Goal: Information Seeking & Learning: Check status

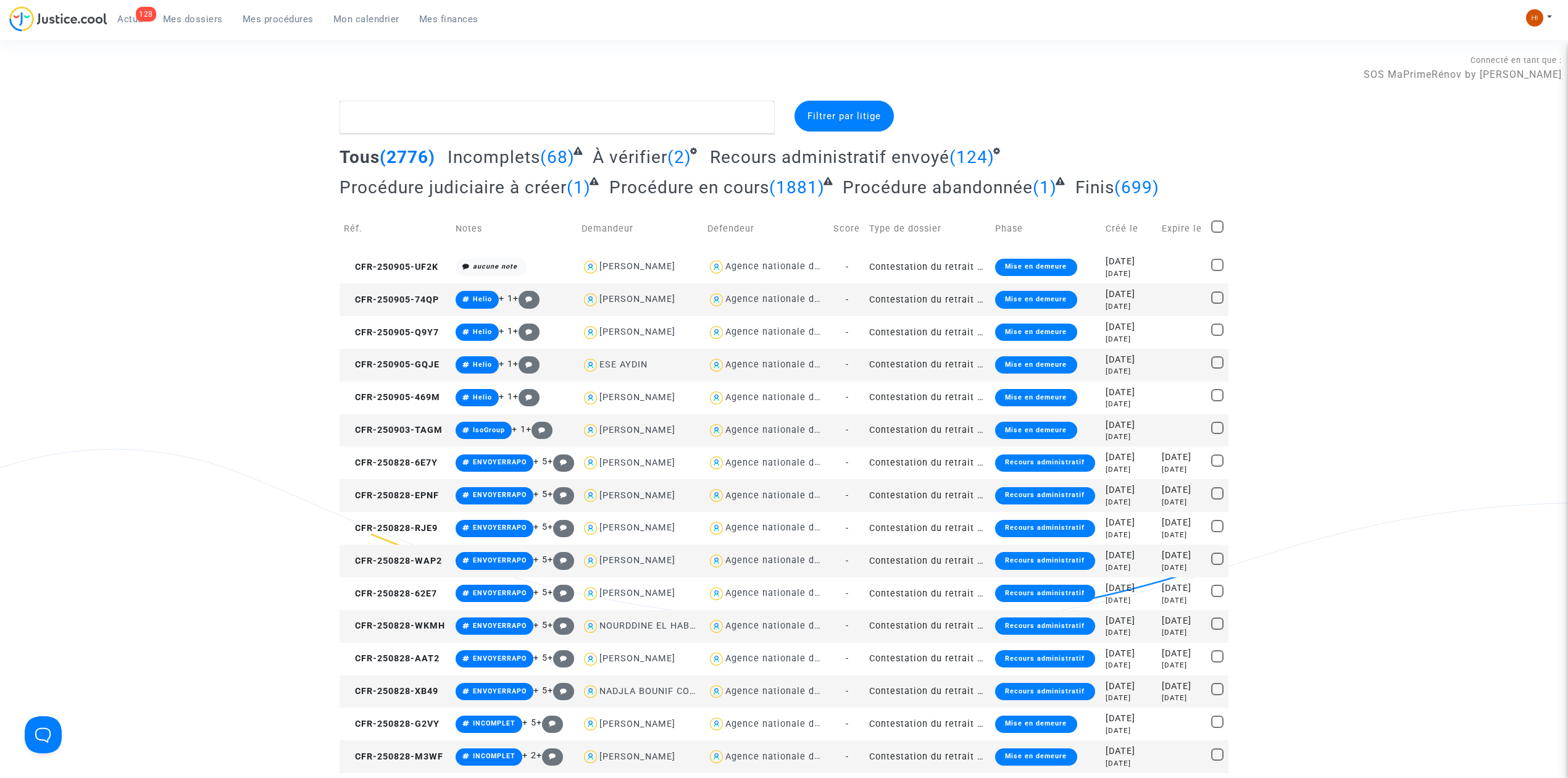
click at [431, 109] on textarea at bounding box center [557, 117] width 435 height 33
drag, startPoint x: 293, startPoint y: 15, endPoint x: 720, endPoint y: 146, distance: 446.6
click at [294, 15] on span "Mes procédures" at bounding box center [278, 19] width 71 height 11
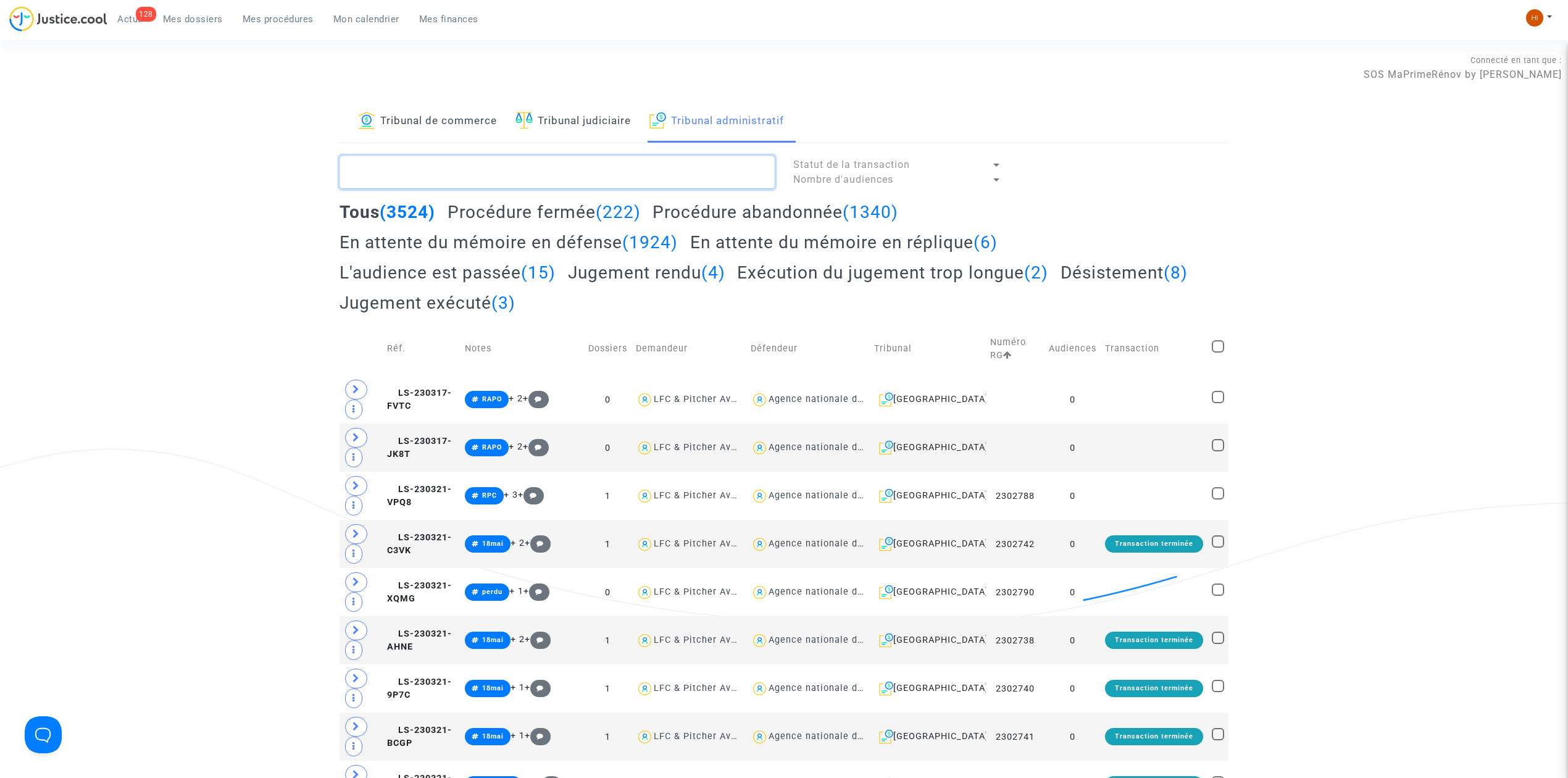
click at [638, 169] on textarea at bounding box center [557, 172] width 435 height 33
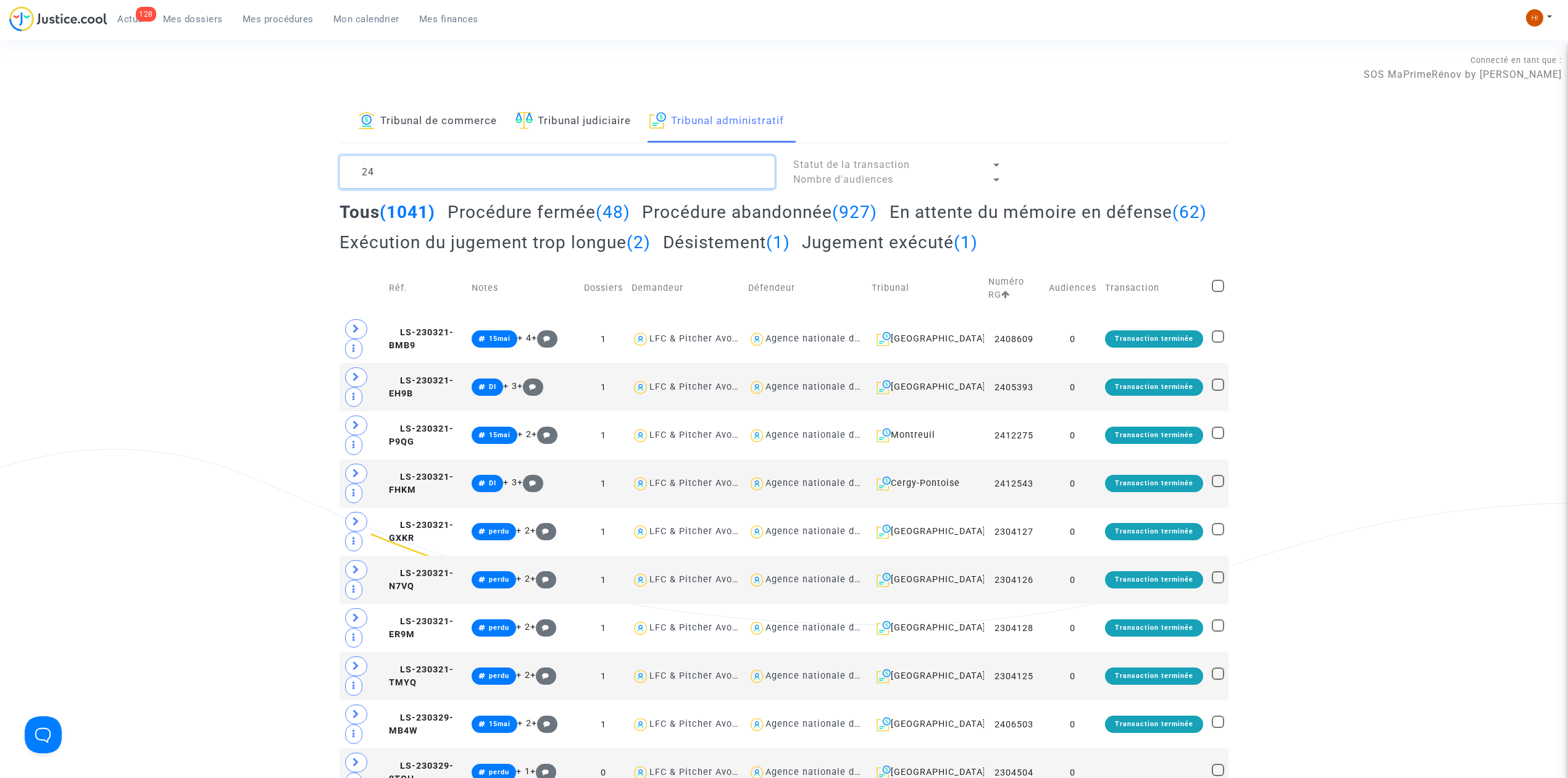
type textarea "2"
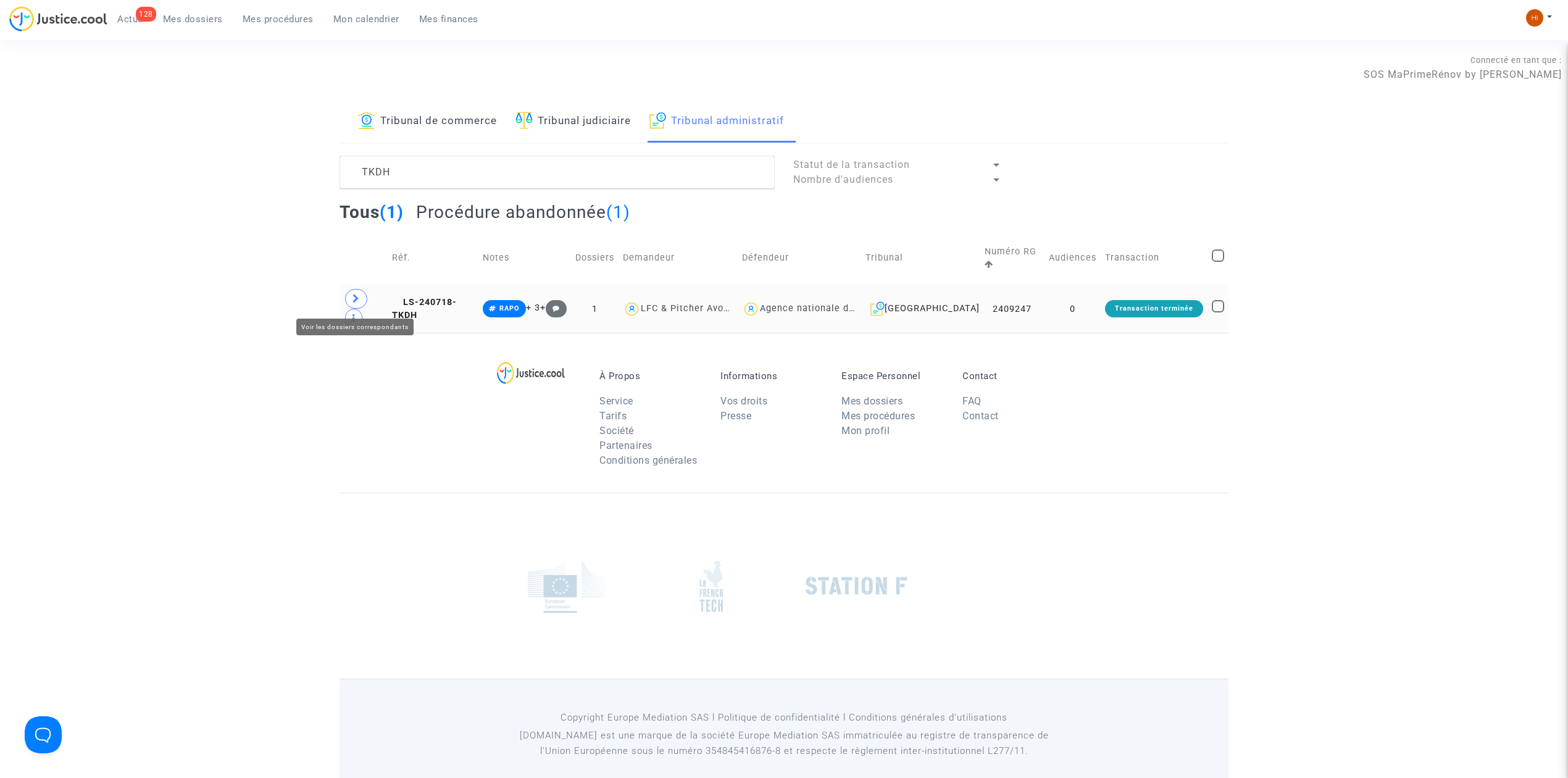
click at [352, 291] on span at bounding box center [356, 298] width 22 height 20
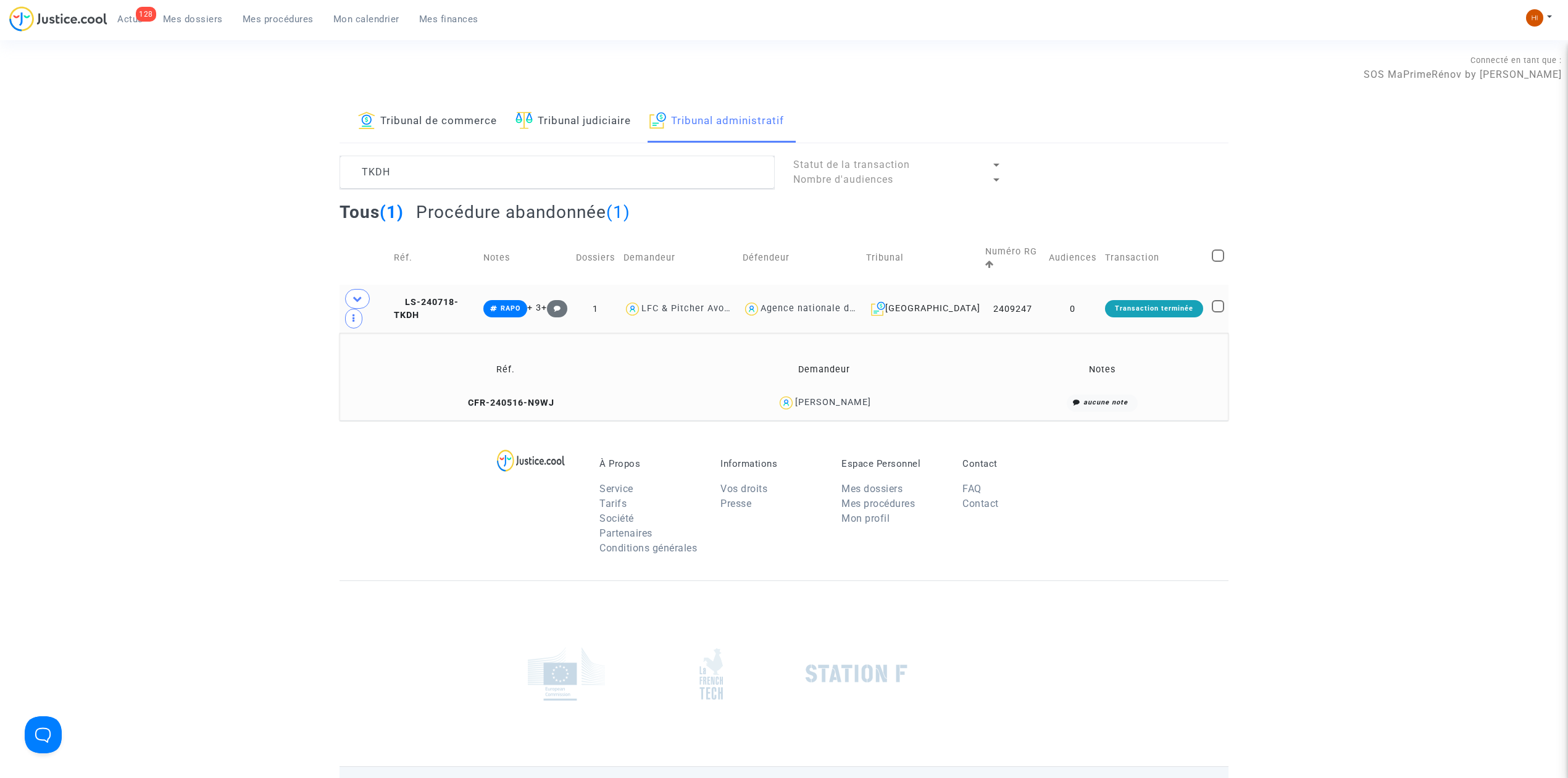
drag, startPoint x: 899, startPoint y: 404, endPoint x: 793, endPoint y: 399, distance: 106.1
click at [793, 399] on div "[PERSON_NAME]" at bounding box center [824, 403] width 304 height 18
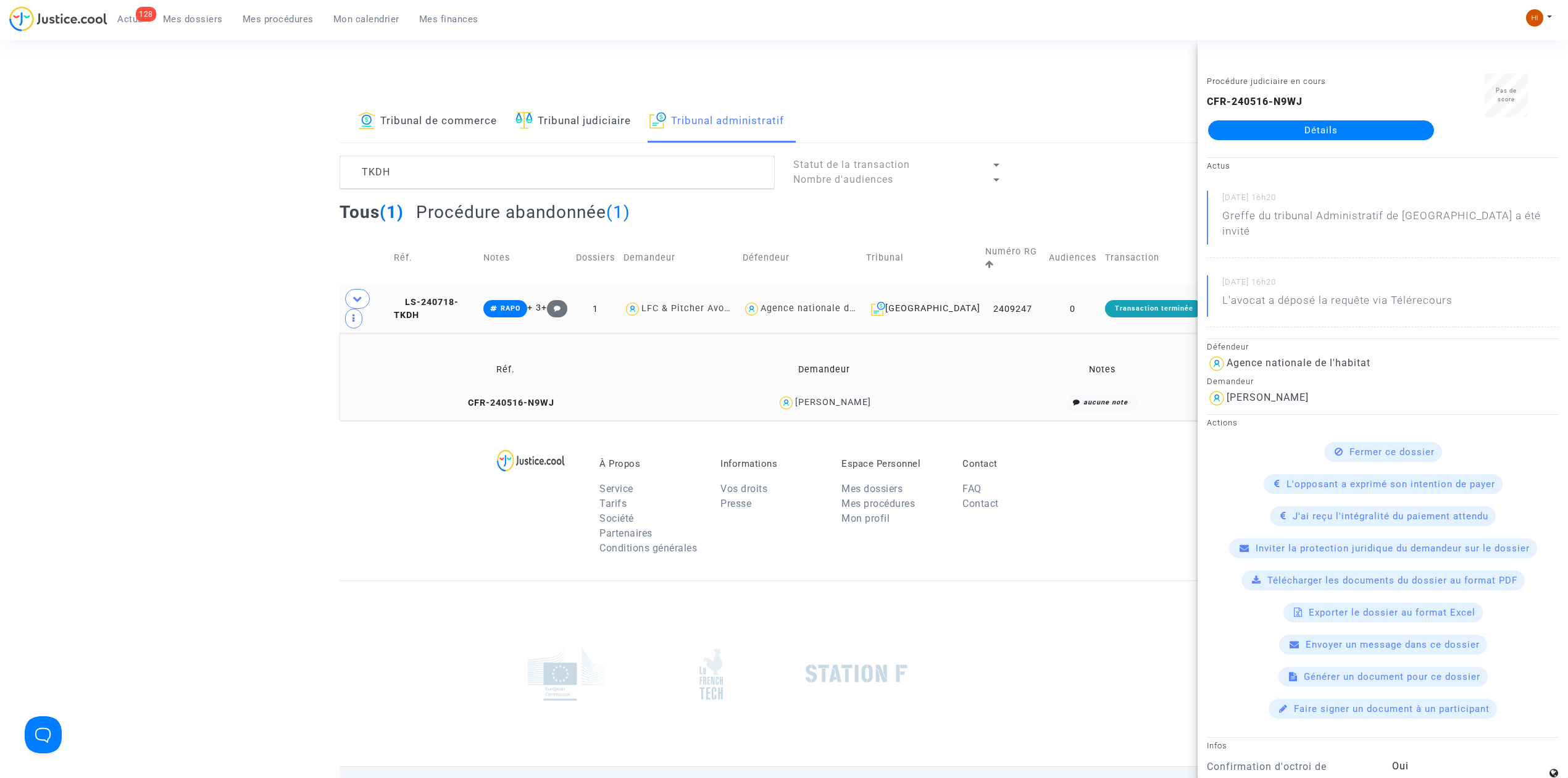
copy div "[PERSON_NAME]"
click at [47, 142] on div "Tribunal de commerce Tribunal judiciaire Tribunal administratif TKDH Statut de …" at bounding box center [784, 260] width 1568 height 320
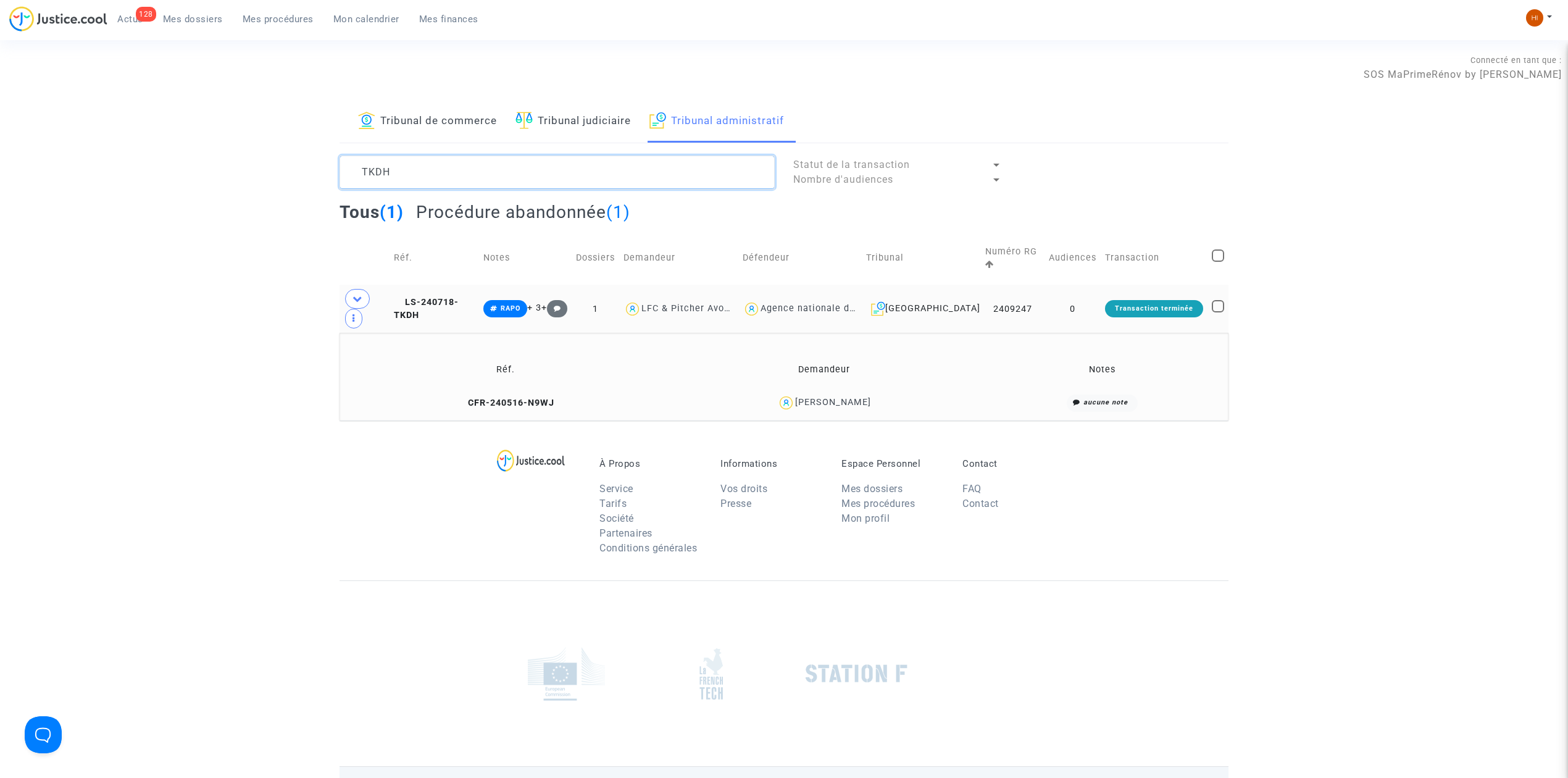
paste textarea "[PERSON_NAME]"
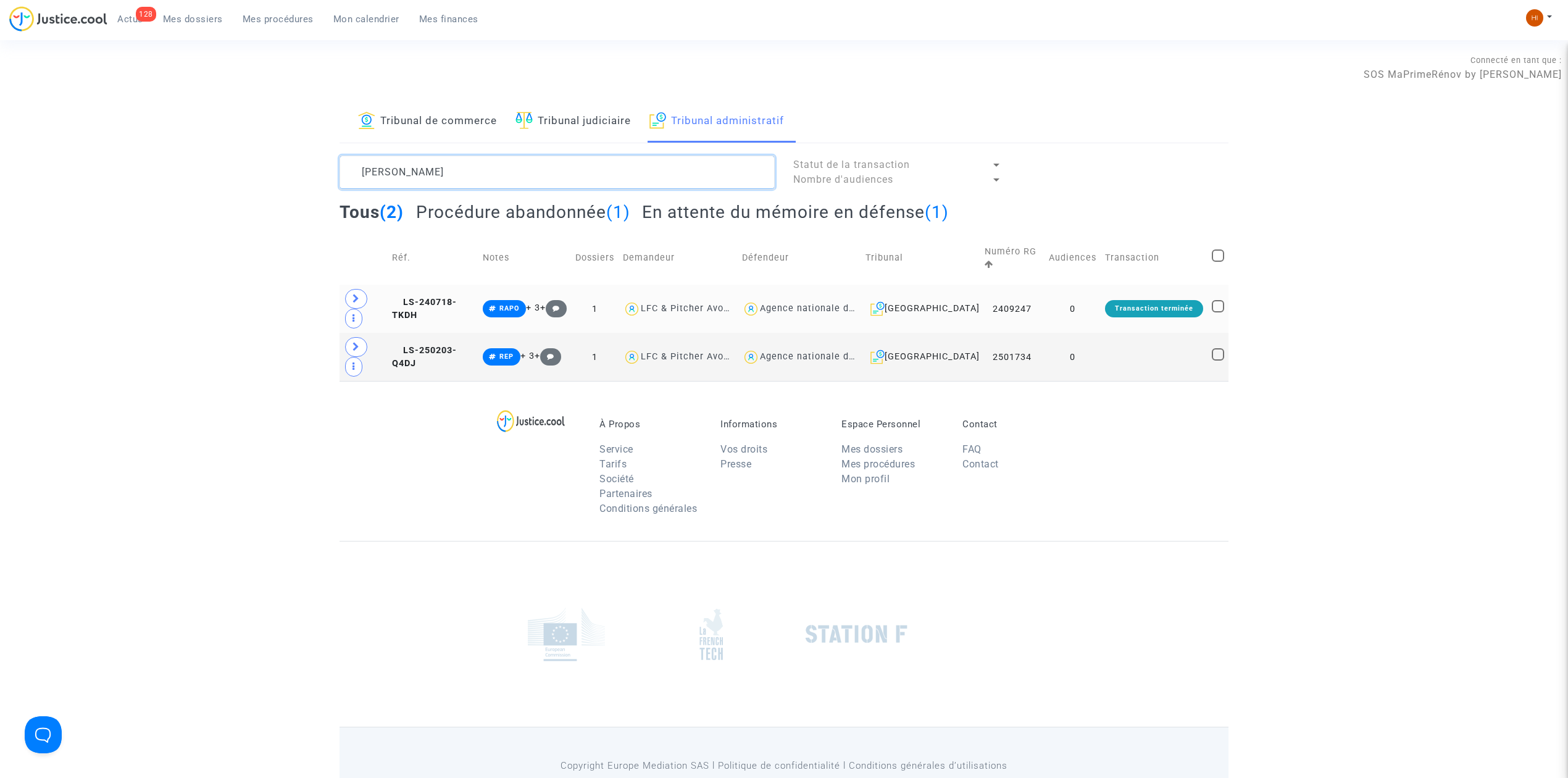
type textarea "[PERSON_NAME]"
click at [478, 293] on td "LS-240718-TKDH" at bounding box center [433, 308] width 91 height 48
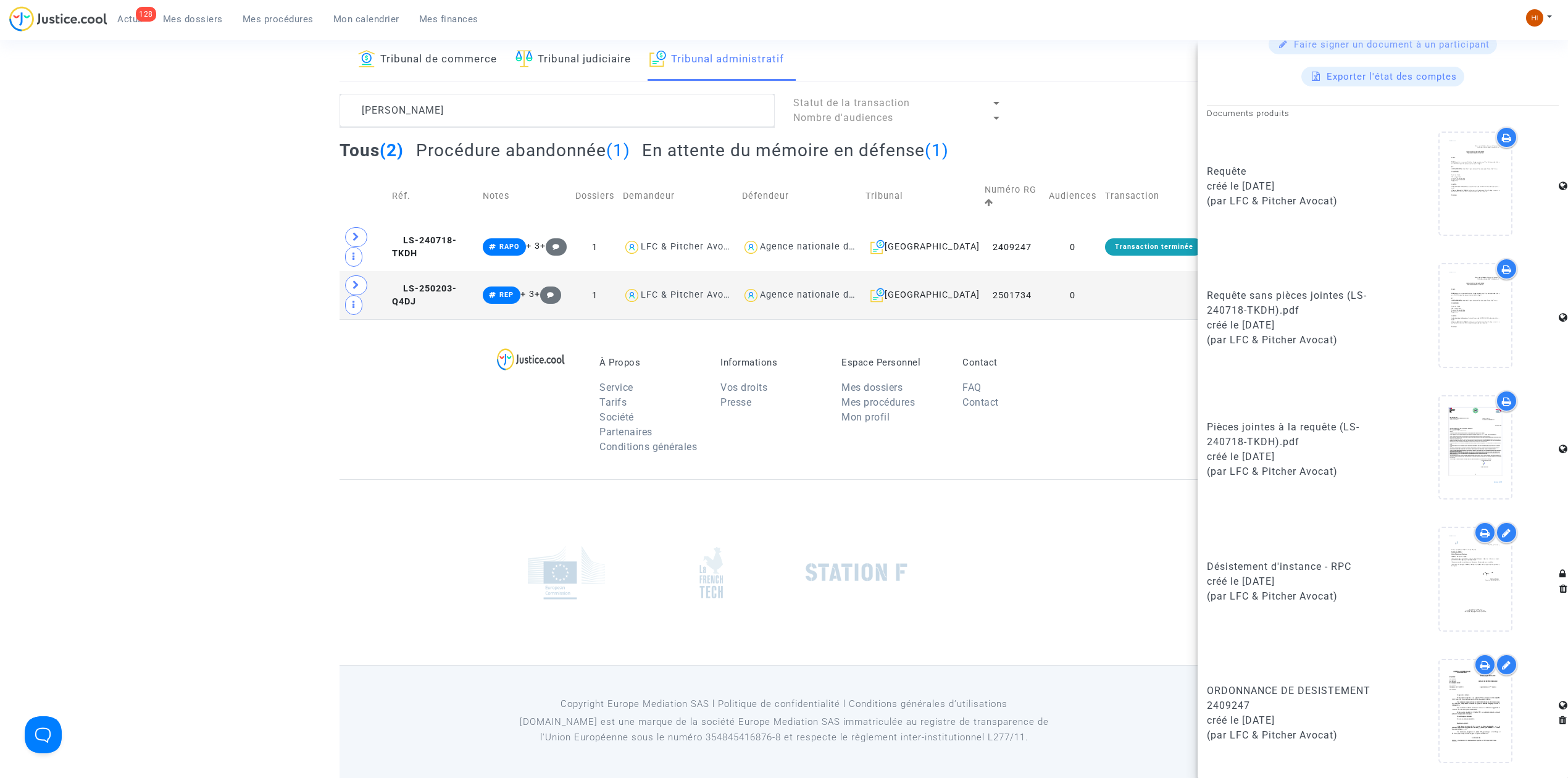
scroll to position [64, 0]
click at [1456, 711] on icon at bounding box center [1475, 710] width 40 height 40
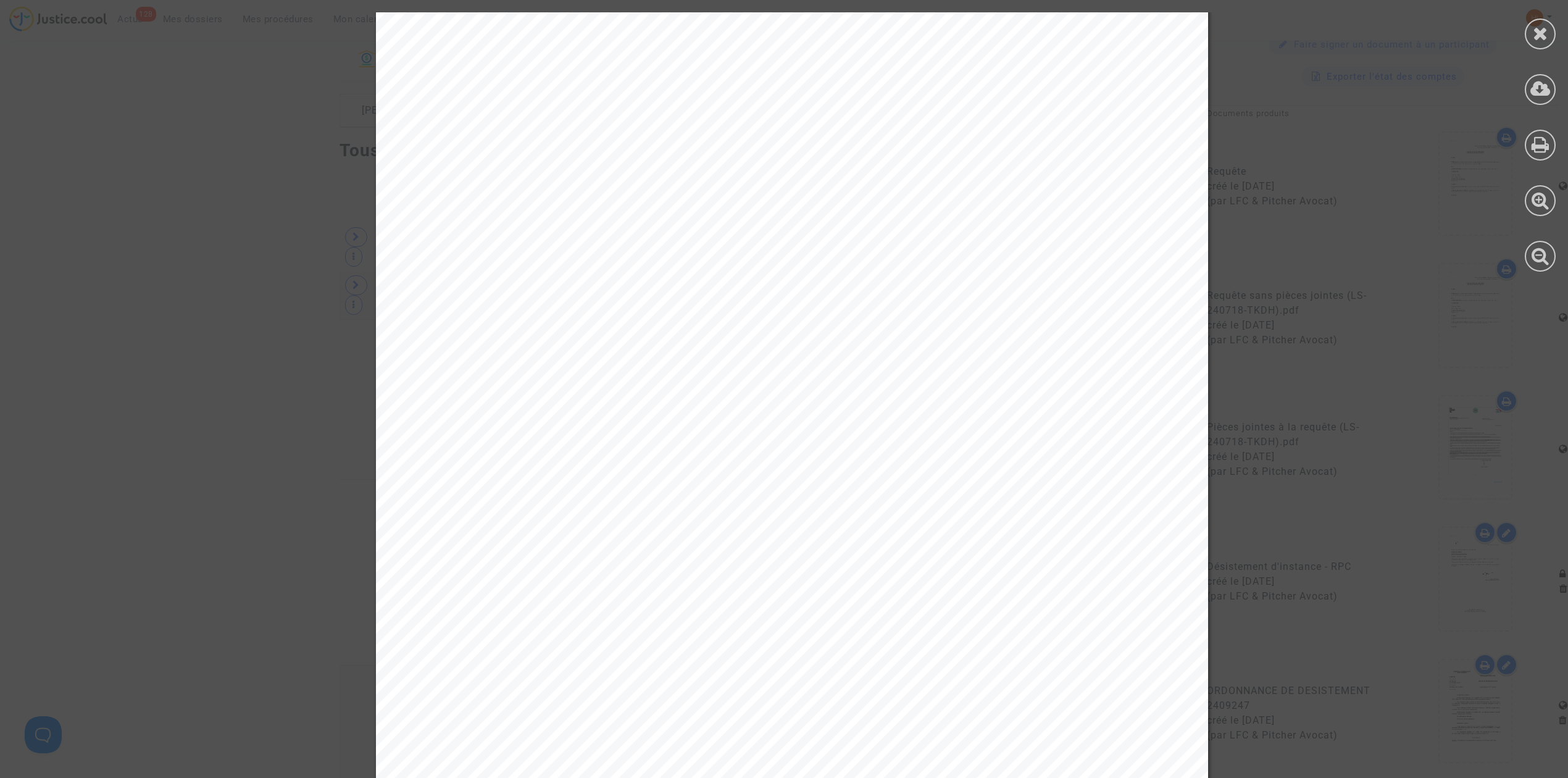
scroll to position [1615, 0]
click at [1533, 28] on icon at bounding box center [1540, 33] width 15 height 18
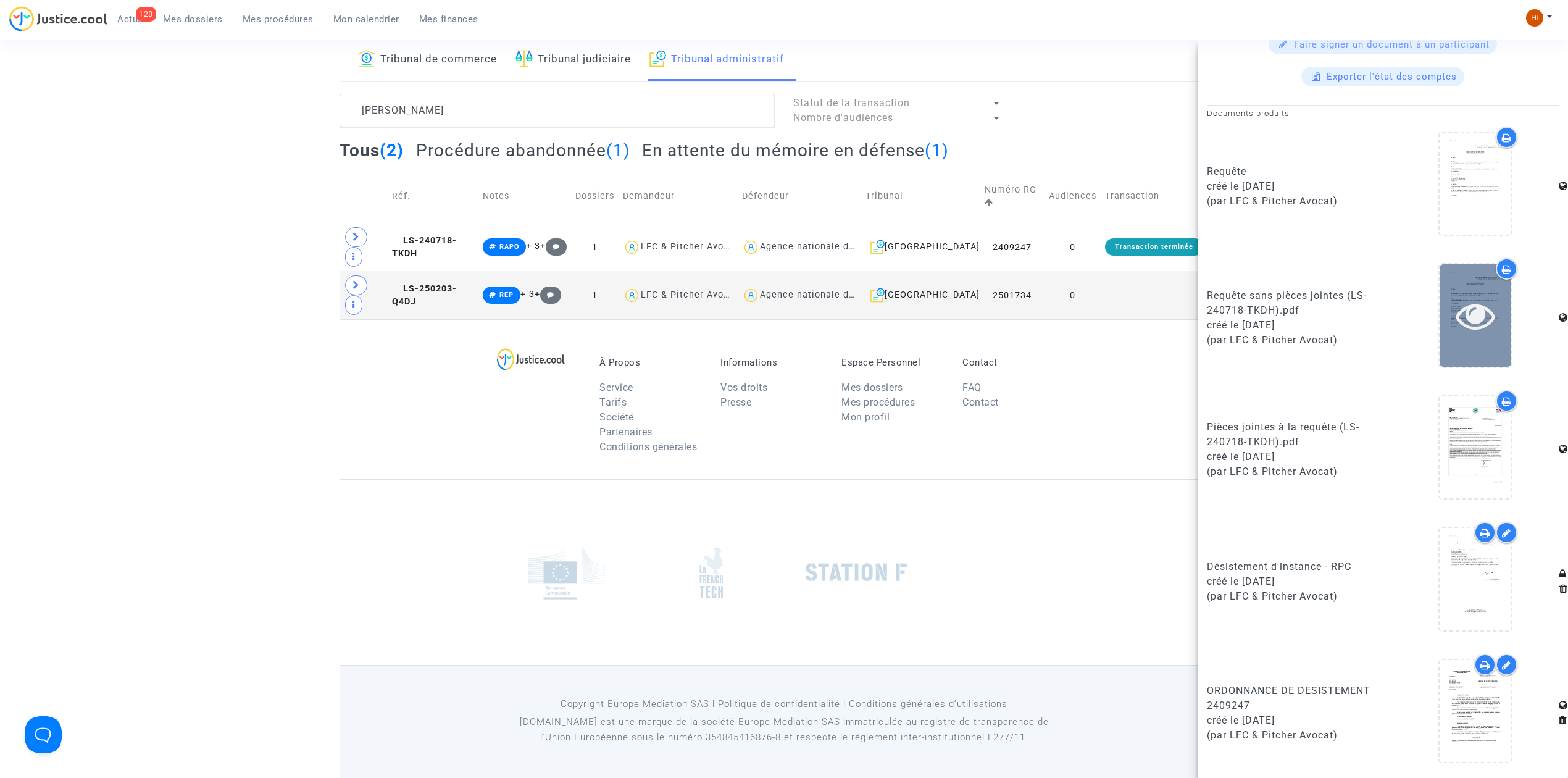
scroll to position [0, 0]
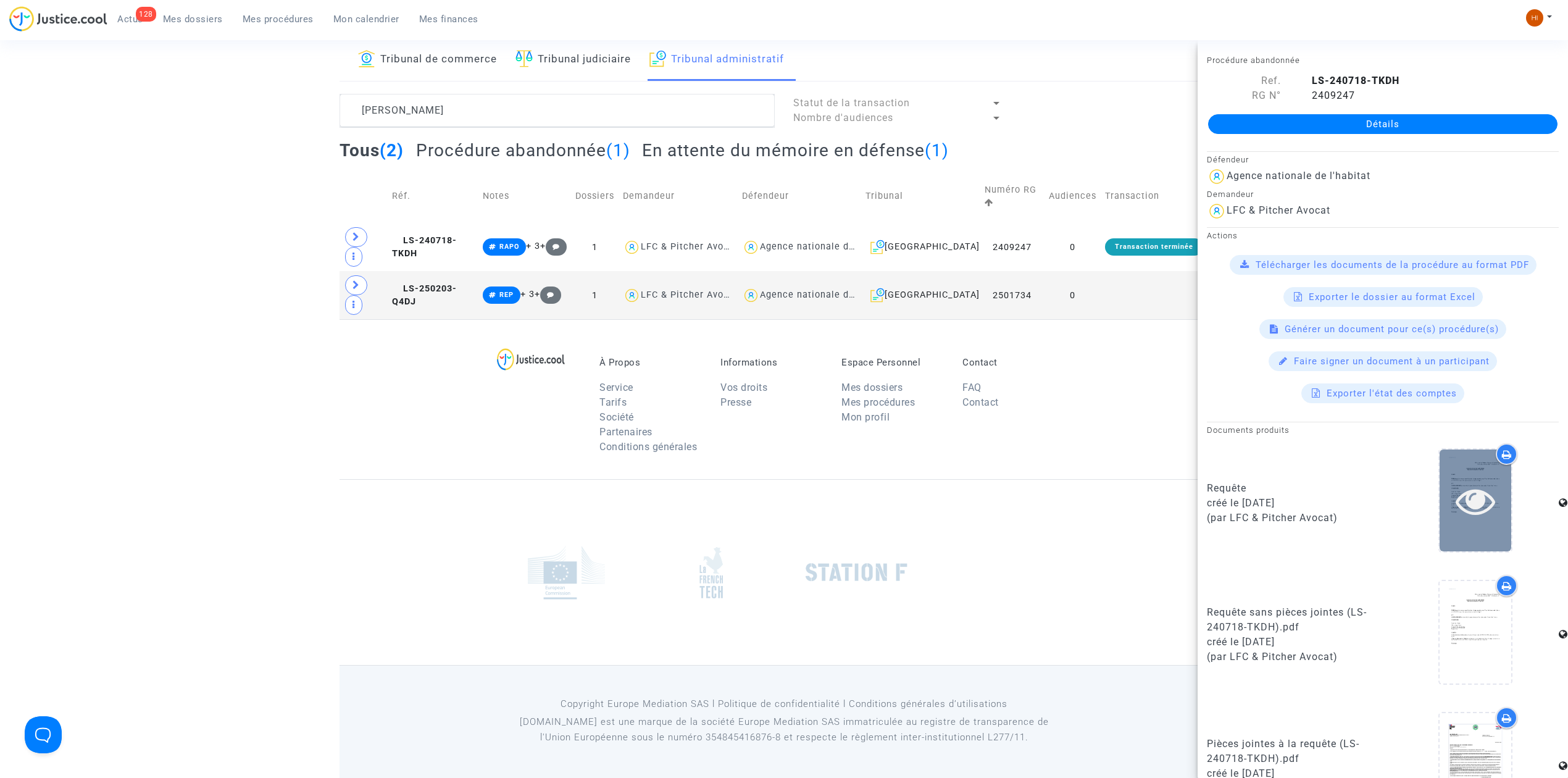
click at [1462, 496] on icon at bounding box center [1475, 501] width 40 height 40
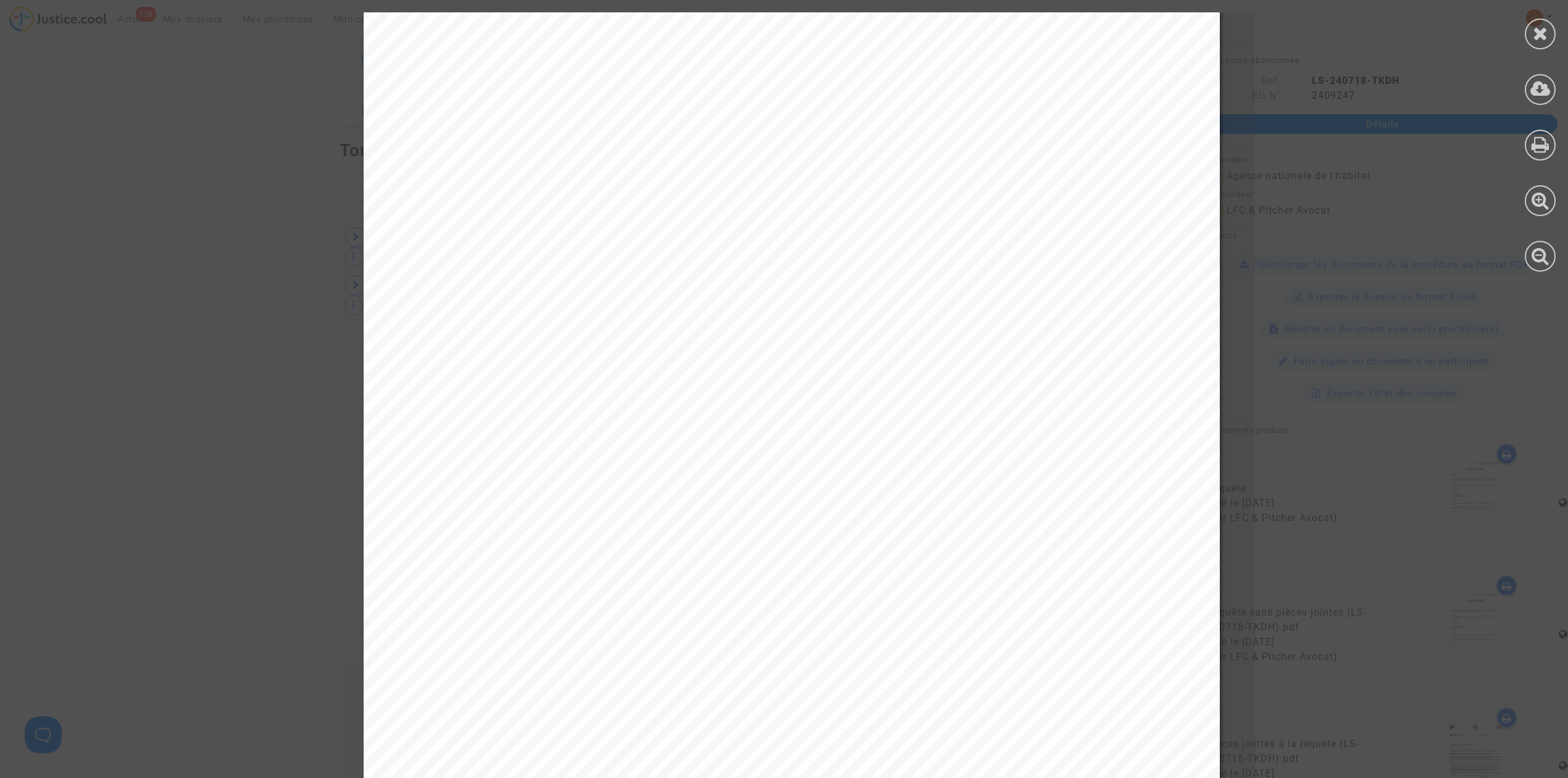
scroll to position [14402, 0]
click at [1536, 39] on icon at bounding box center [1540, 33] width 15 height 18
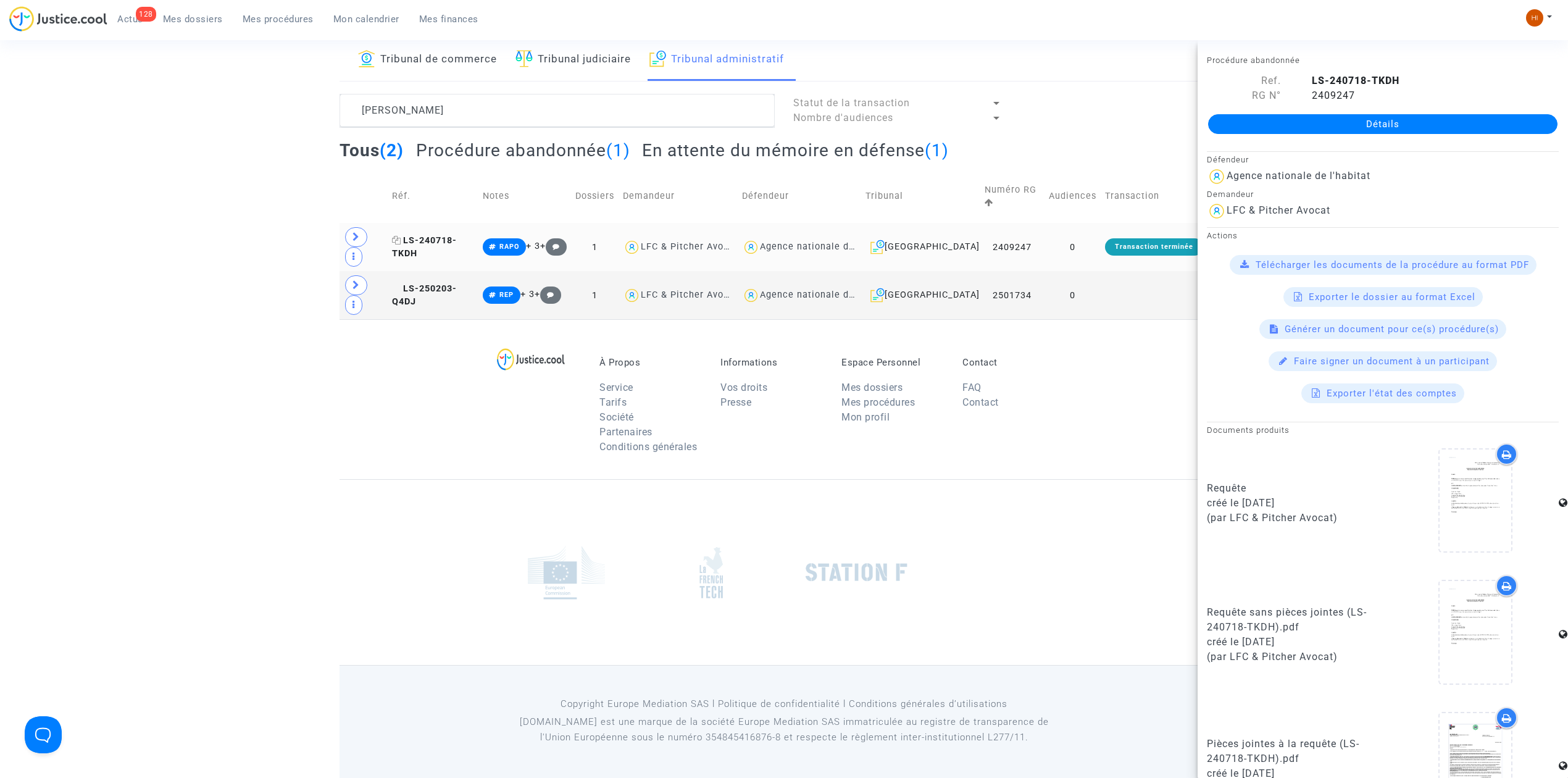
click at [431, 235] on span "LS-240718-TKDH" at bounding box center [424, 247] width 65 height 24
click at [1317, 132] on link "Détails" at bounding box center [1382, 124] width 349 height 20
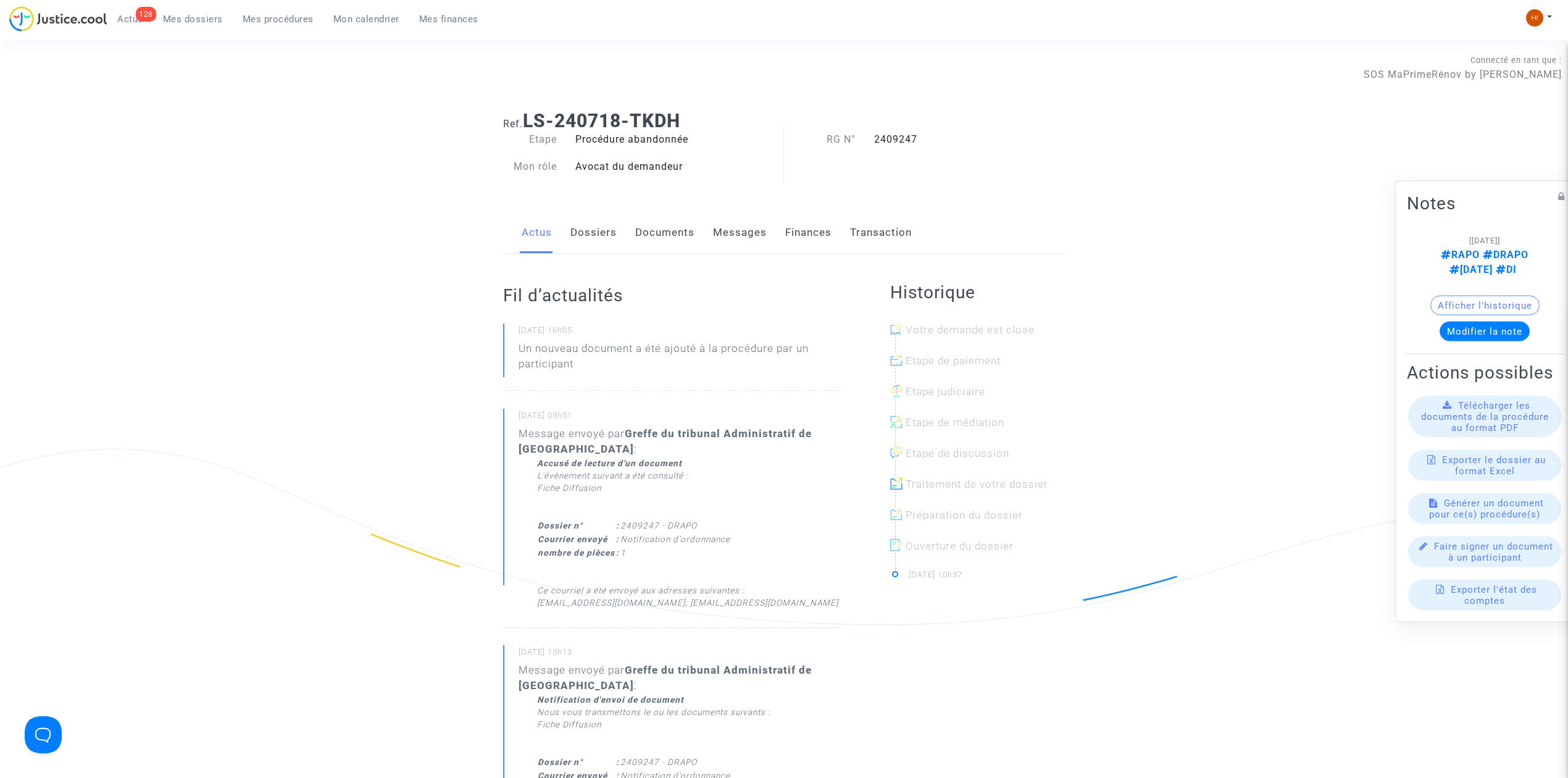
click at [583, 234] on link "Dossiers" at bounding box center [593, 233] width 46 height 40
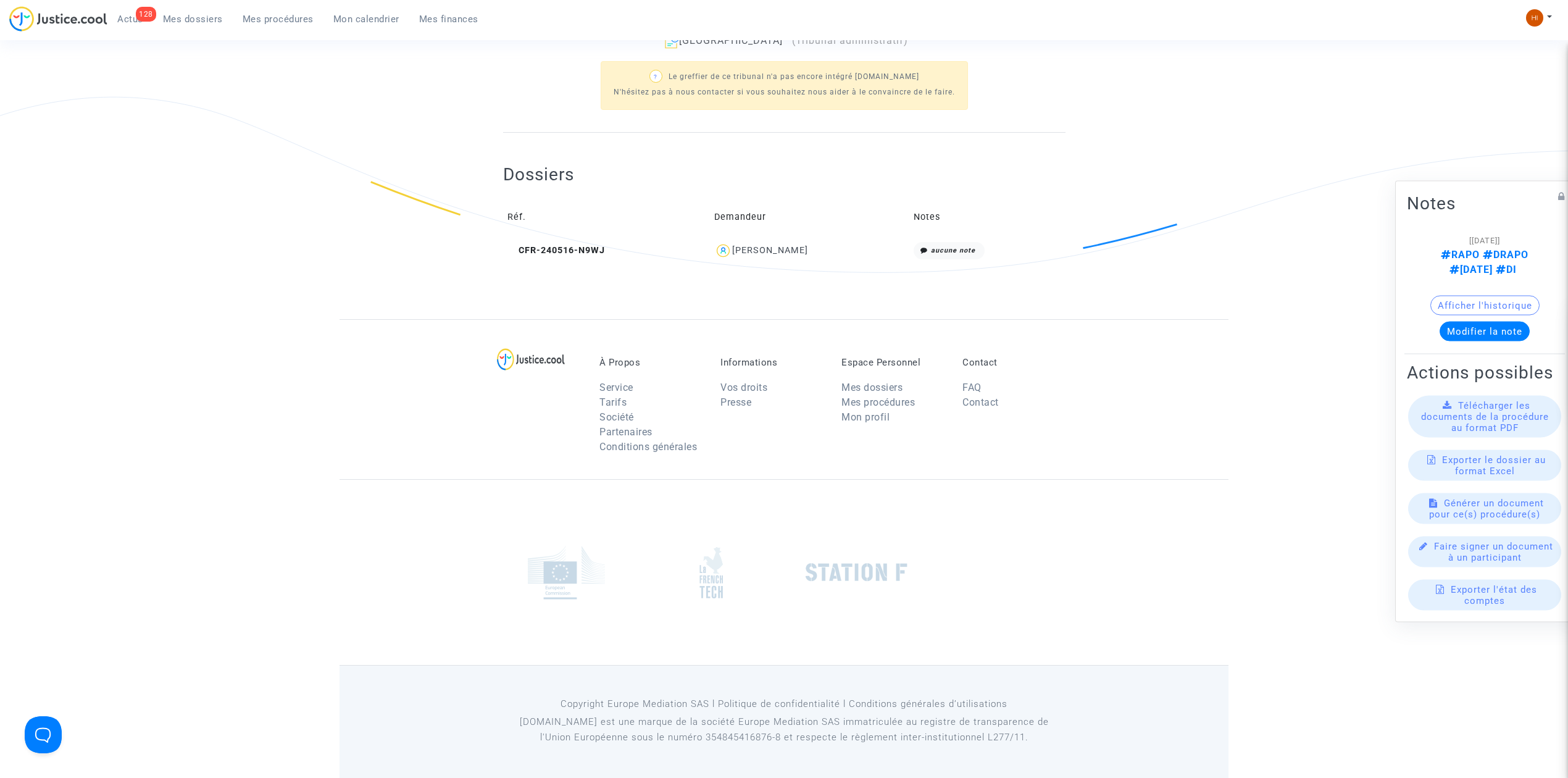
scroll to position [353, 0]
click at [578, 255] on copy "CFR-240516-N9WJ" at bounding box center [556, 250] width 97 height 11
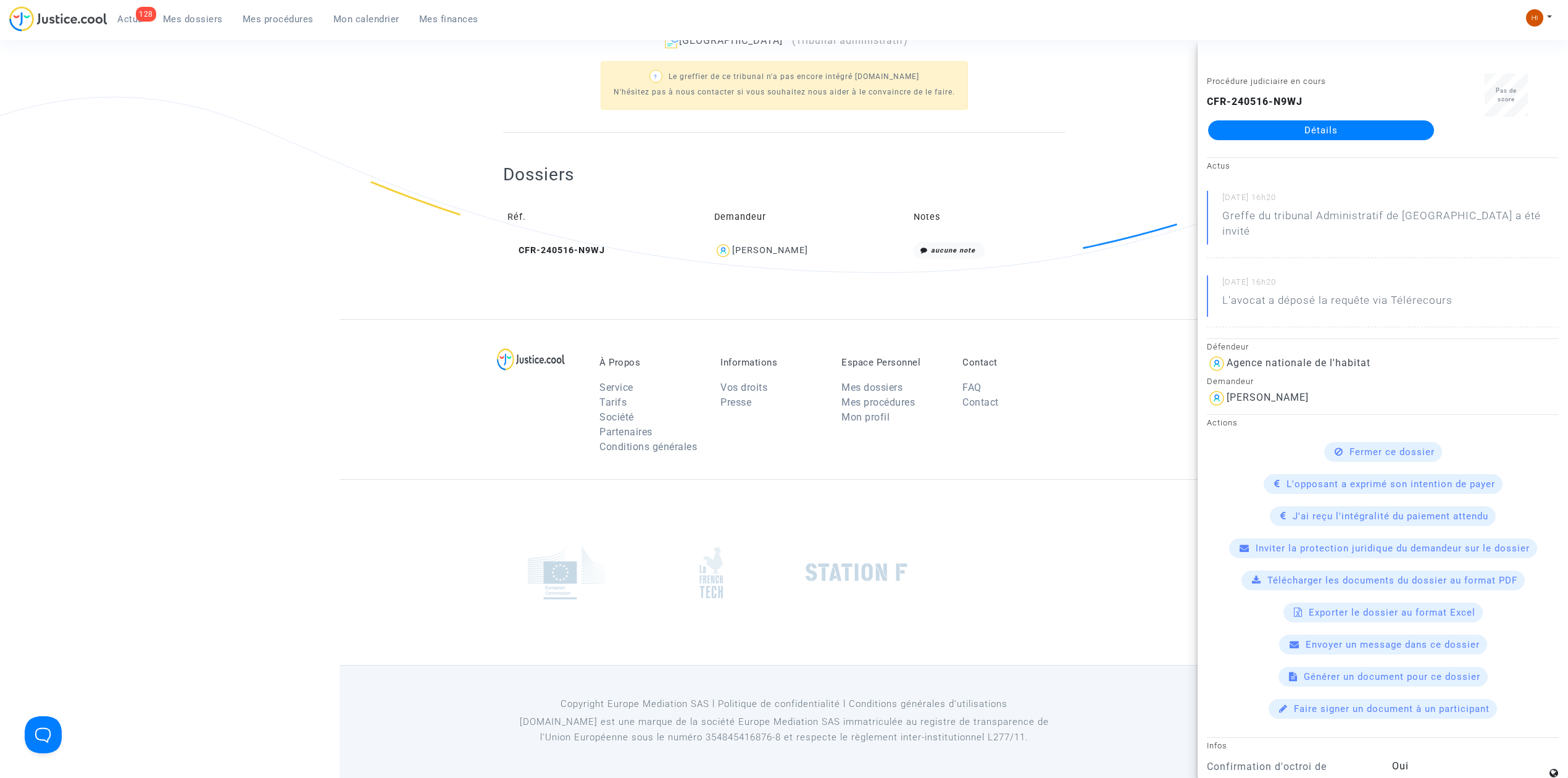
click at [1303, 131] on link "Détails" at bounding box center [1320, 130] width 226 height 20
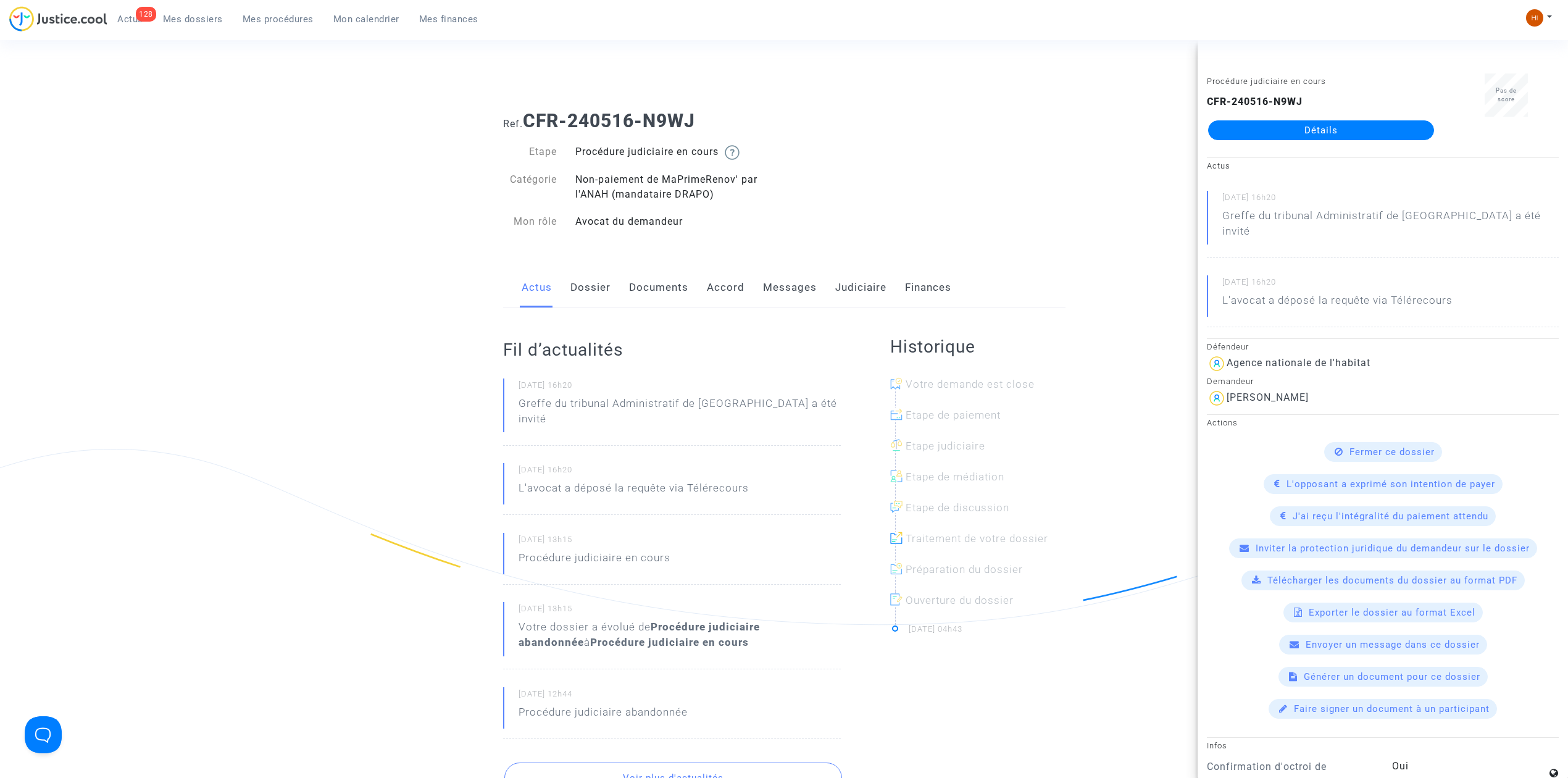
click at [466, 173] on ng-component "Ref. CFR-240516-N9WJ Etape Procédure judiciaire en cours Catégorie Non-paiement…" at bounding box center [784, 695] width 889 height 1189
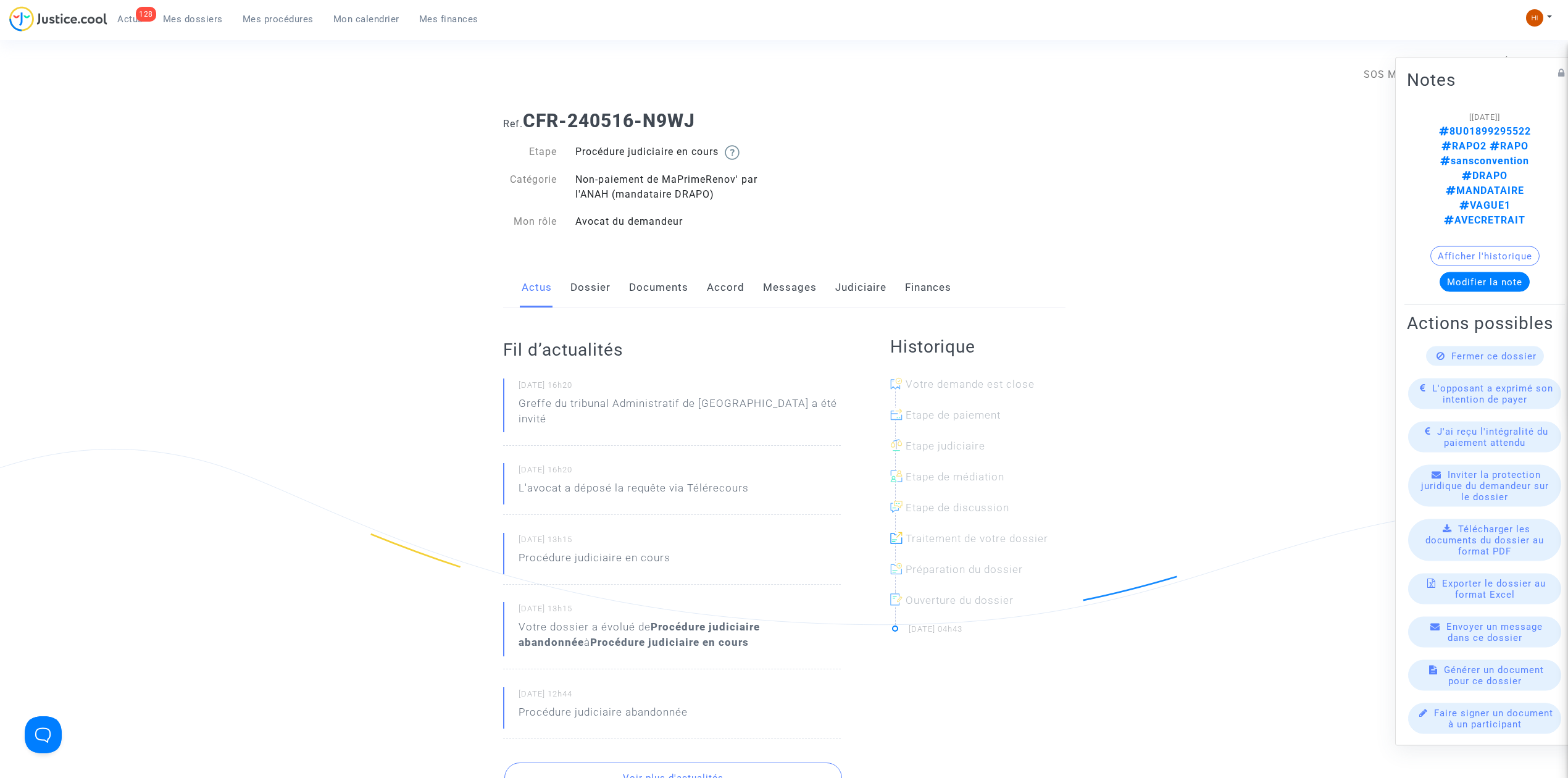
click at [848, 286] on link "Judiciaire" at bounding box center [860, 288] width 51 height 40
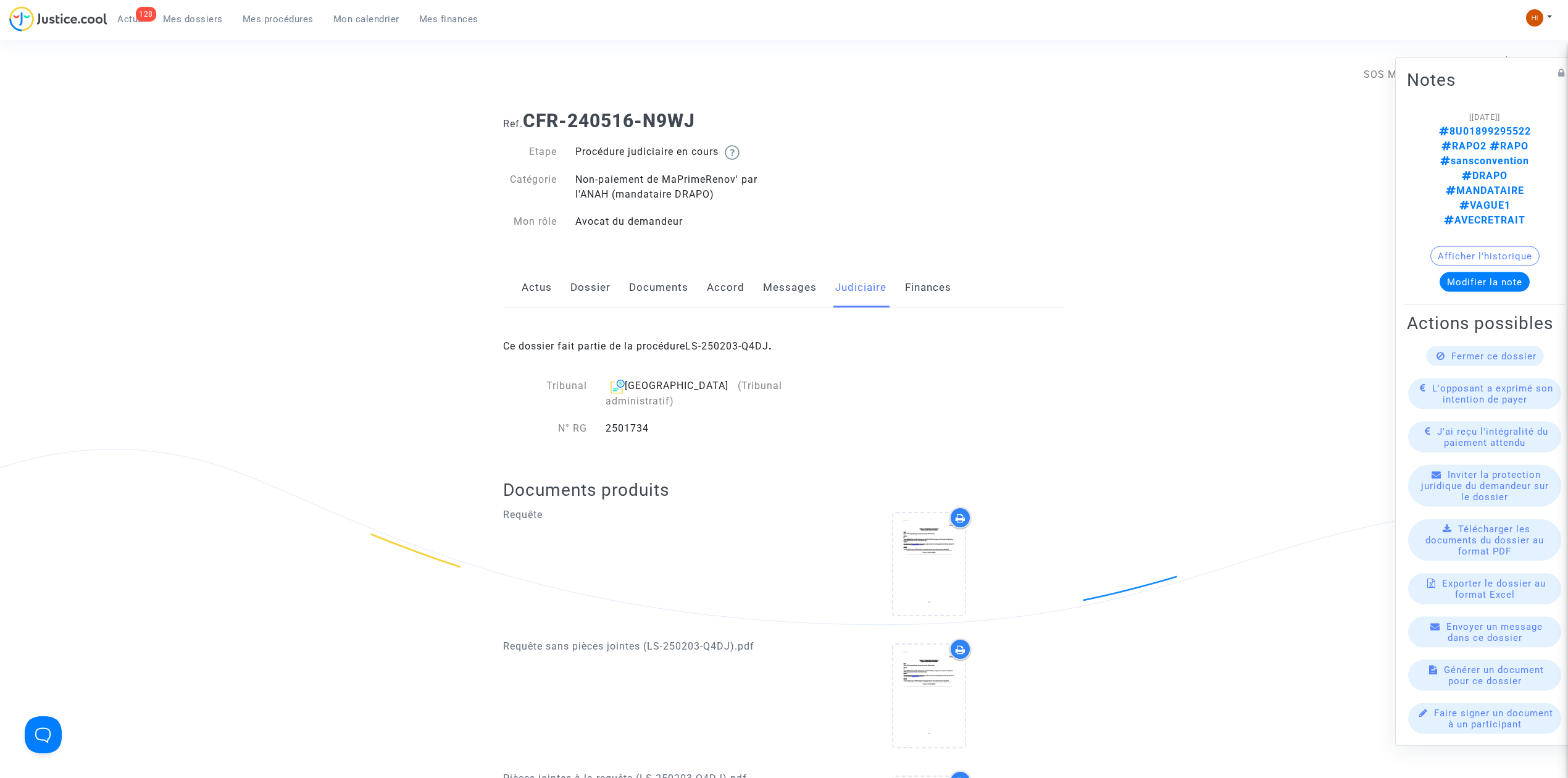
click at [581, 282] on link "Dossier" at bounding box center [590, 288] width 40 height 40
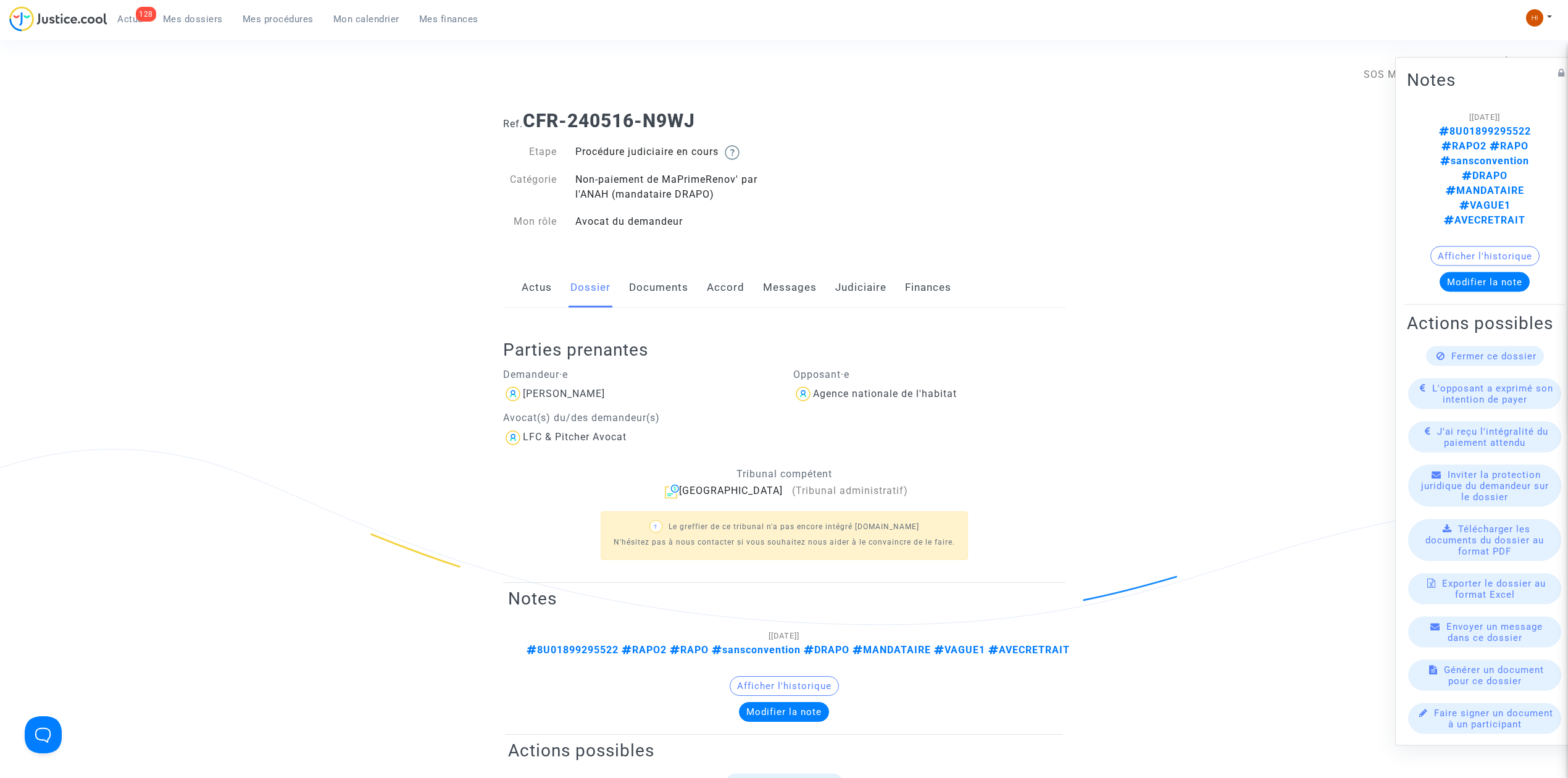
click at [655, 286] on link "Documents" at bounding box center [659, 288] width 59 height 40
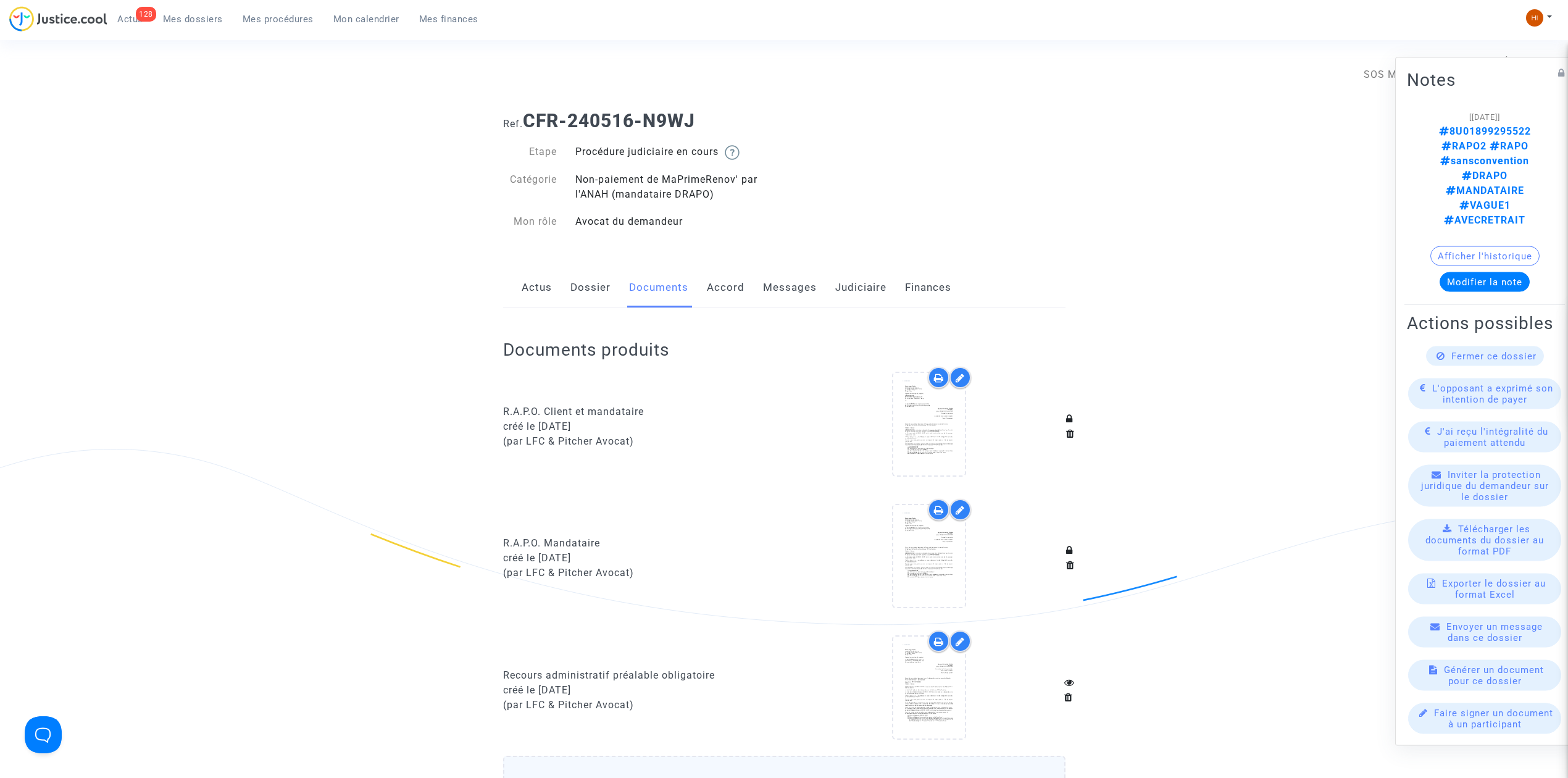
click at [581, 283] on link "Dossier" at bounding box center [590, 288] width 40 height 40
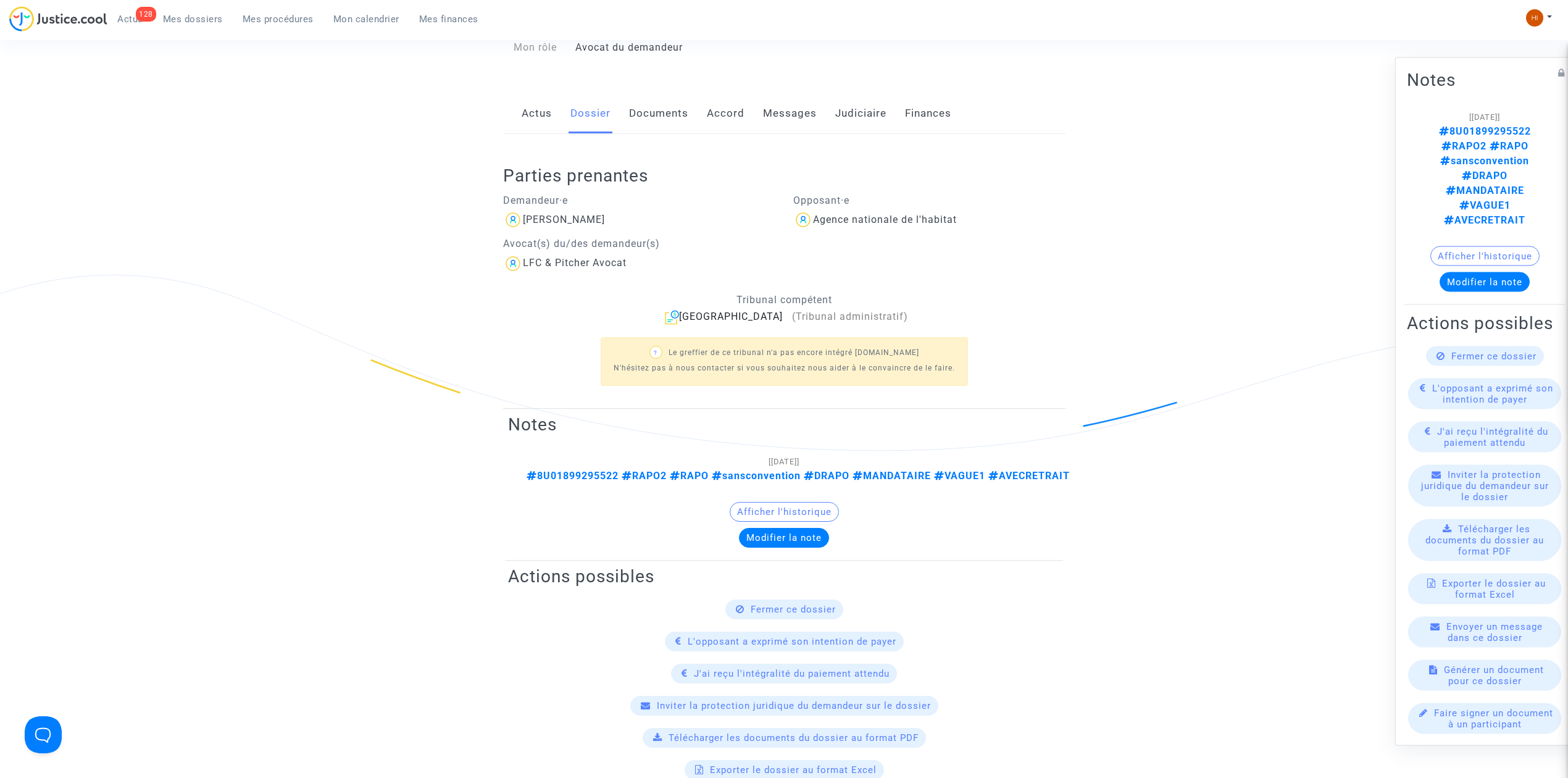
scroll to position [247, 0]
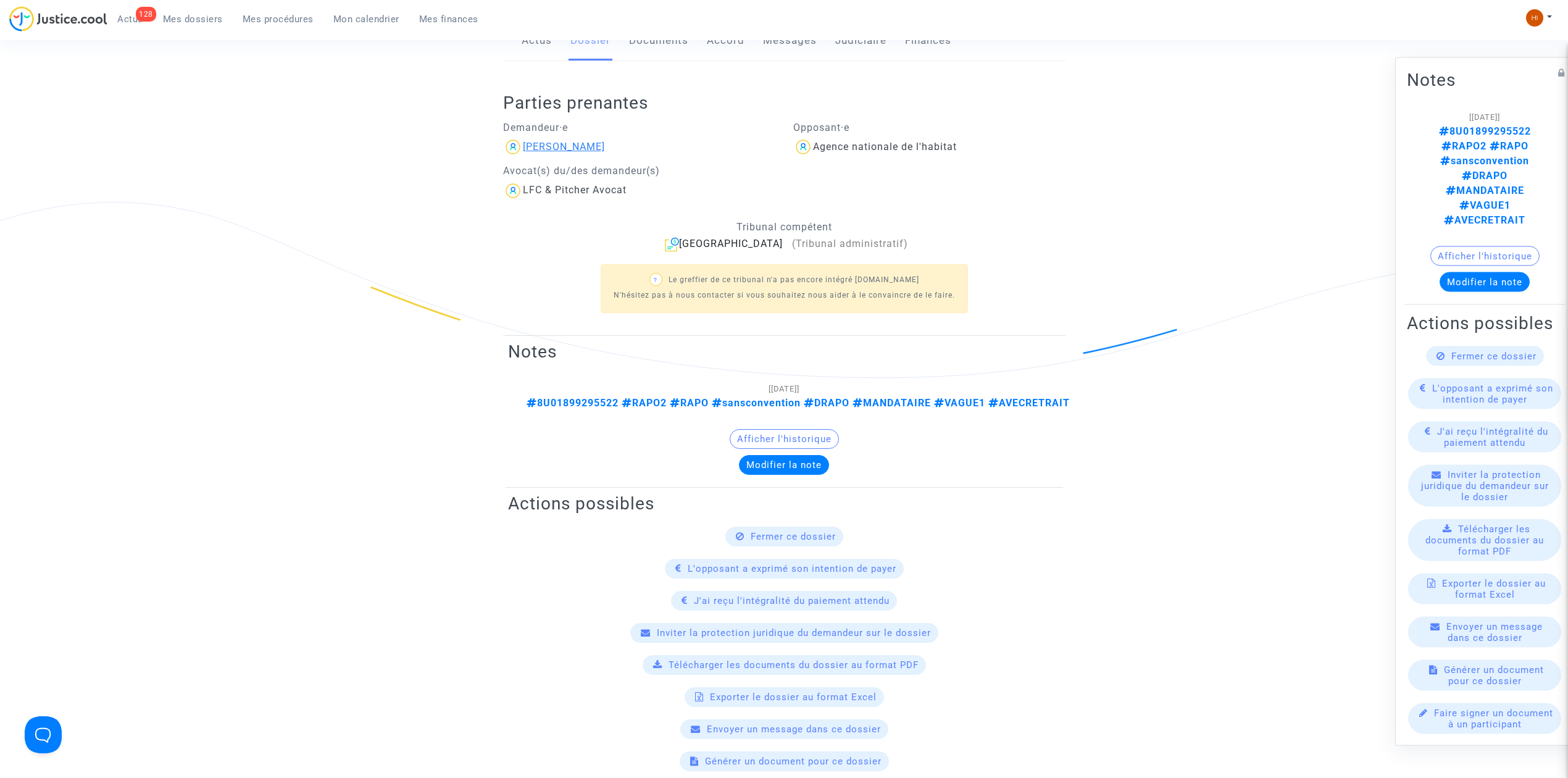
click at [559, 142] on div "[PERSON_NAME]" at bounding box center [564, 147] width 82 height 12
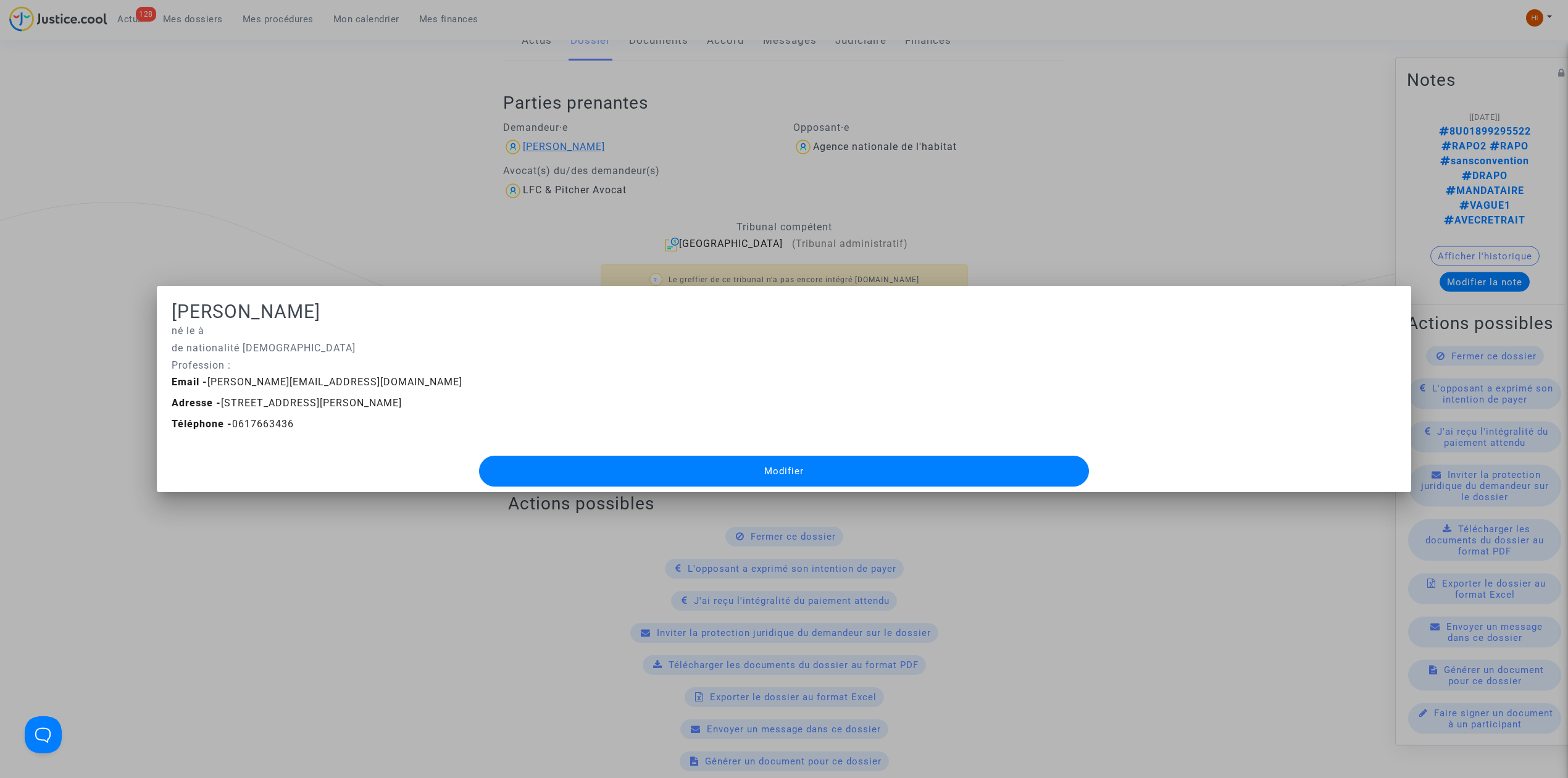
scroll to position [0, 0]
drag, startPoint x: 299, startPoint y: 458, endPoint x: 161, endPoint y: 382, distance: 157.5
click at [172, 390] on div "[PERSON_NAME] né le à de nationalité [DEMOGRAPHIC_DATA] Profession : Email - [P…" at bounding box center [784, 397] width 1225 height 192
drag, startPoint x: 167, startPoint y: 312, endPoint x: 384, endPoint y: 449, distance: 256.6
click at [386, 457] on div "[PERSON_NAME] né le à de nationalité [DEMOGRAPHIC_DATA] Profession : Email - [P…" at bounding box center [784, 397] width 1225 height 192
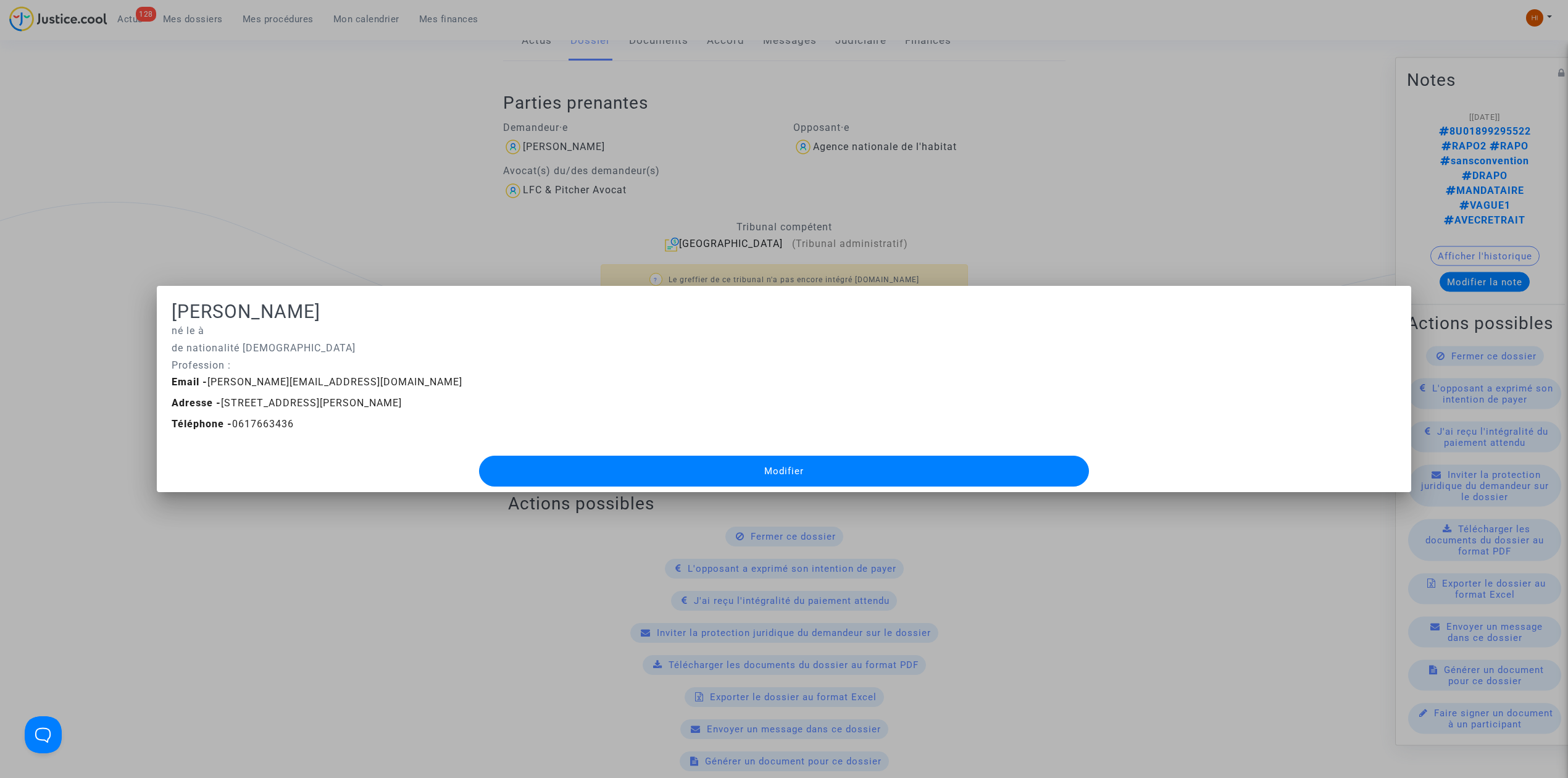
click at [322, 159] on div at bounding box center [784, 389] width 1568 height 778
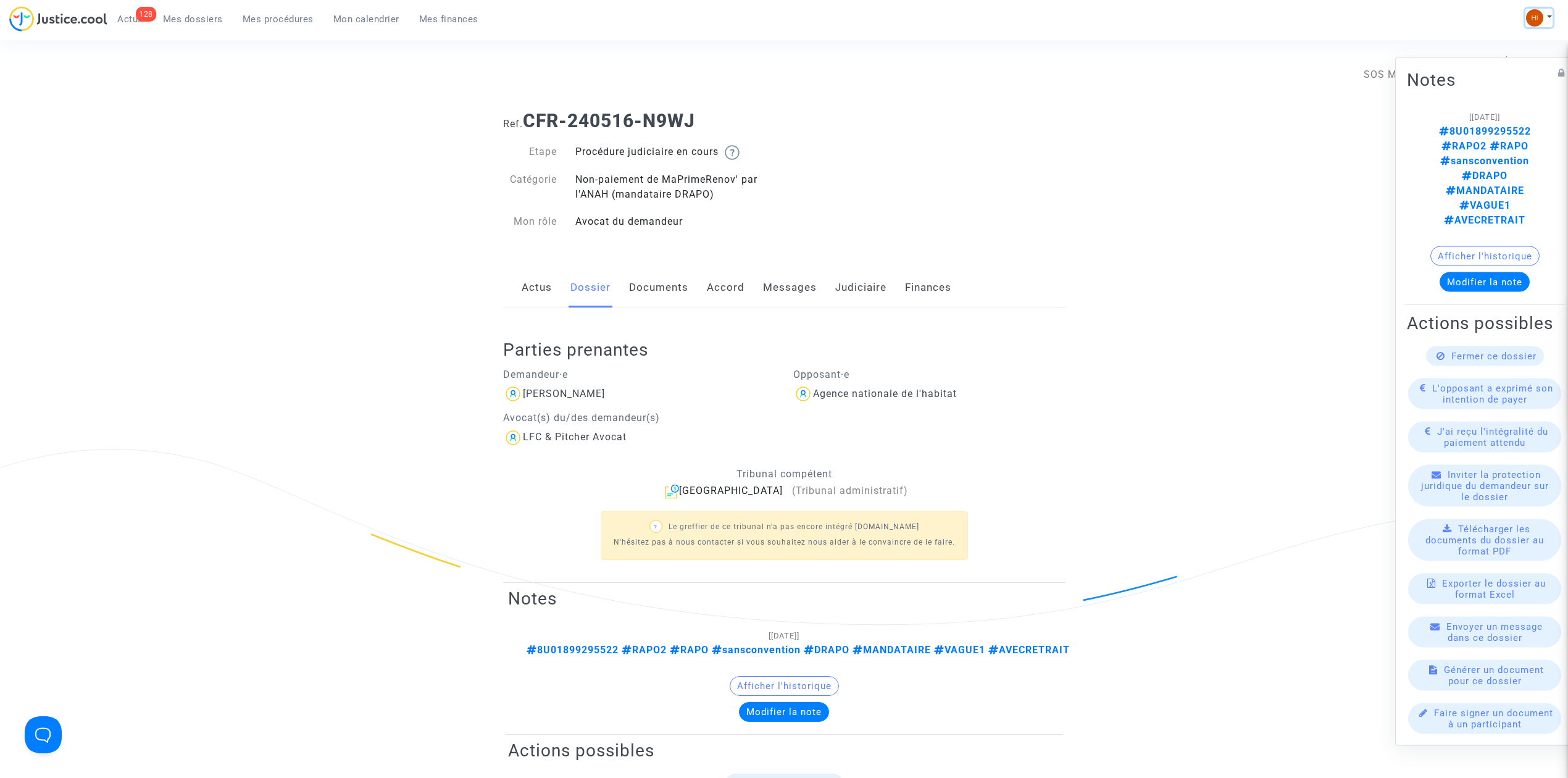
click at [1536, 20] on img at bounding box center [1534, 18] width 17 height 17
click at [1524, 61] on link "Changer de compte" at bounding box center [1489, 63] width 125 height 20
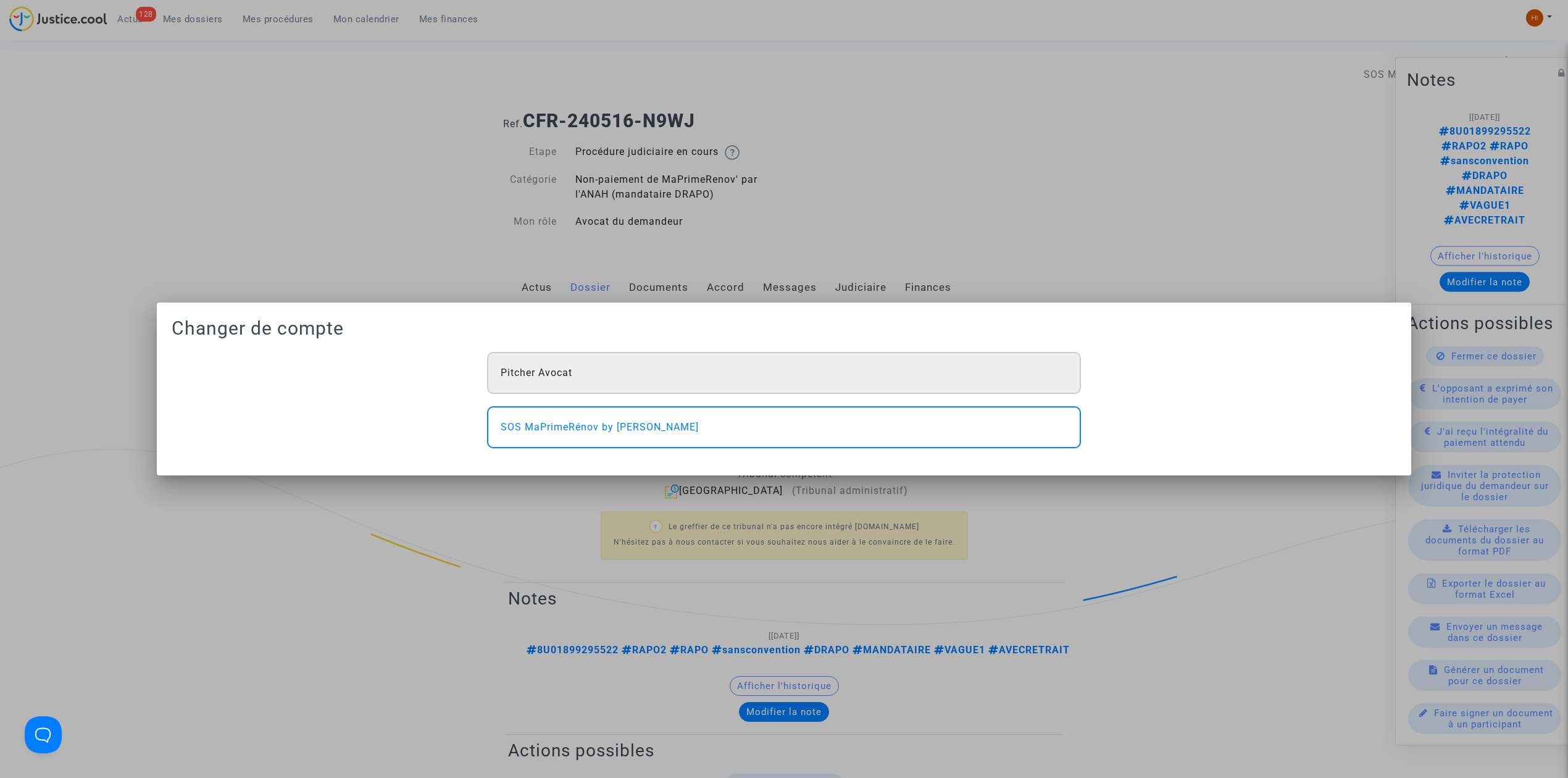
click at [584, 365] on div "Pitcher Avocat" at bounding box center [784, 373] width 594 height 42
